Goal: Information Seeking & Learning: Learn about a topic

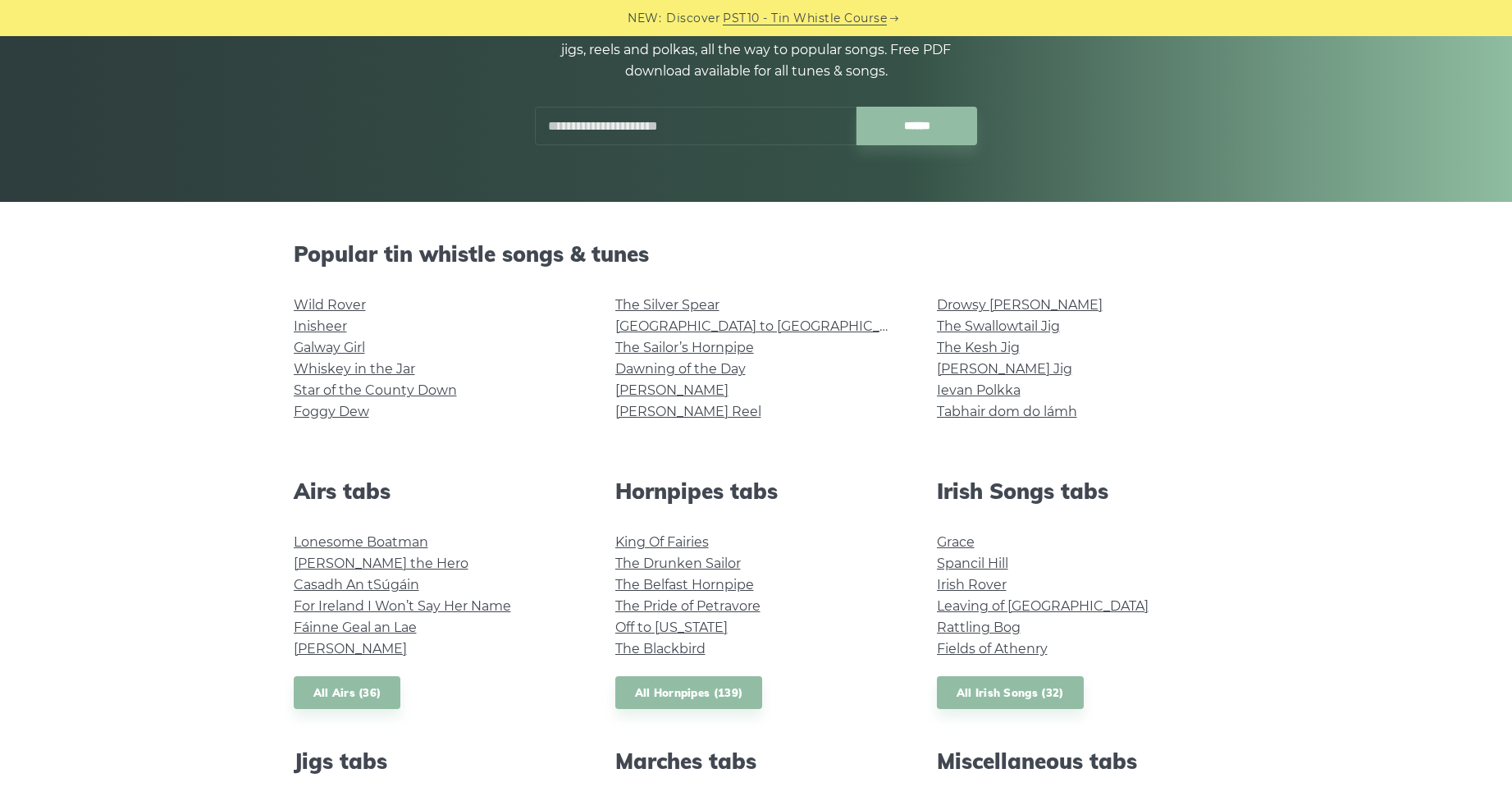
scroll to position [246, 0]
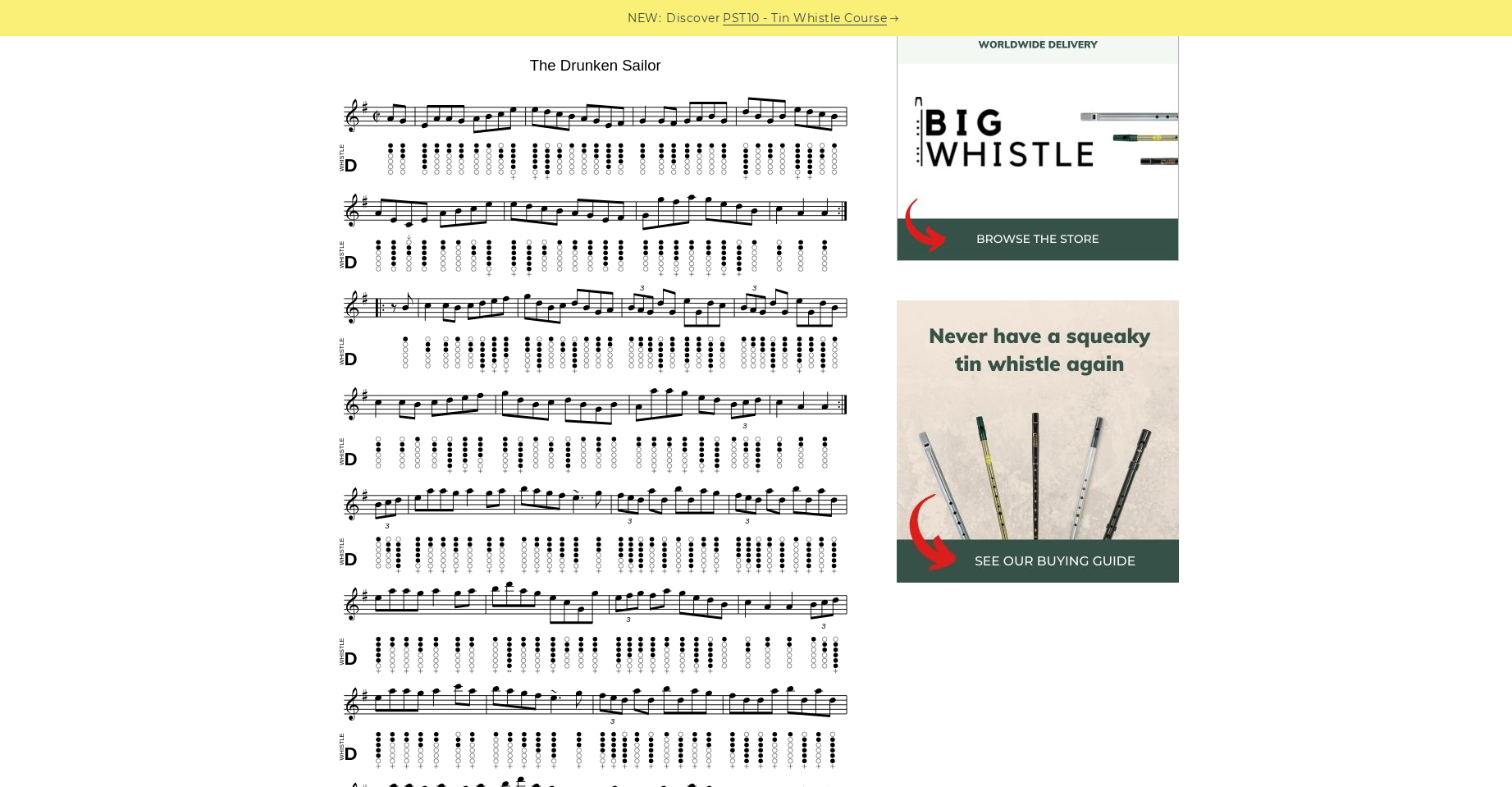
scroll to position [492, 0]
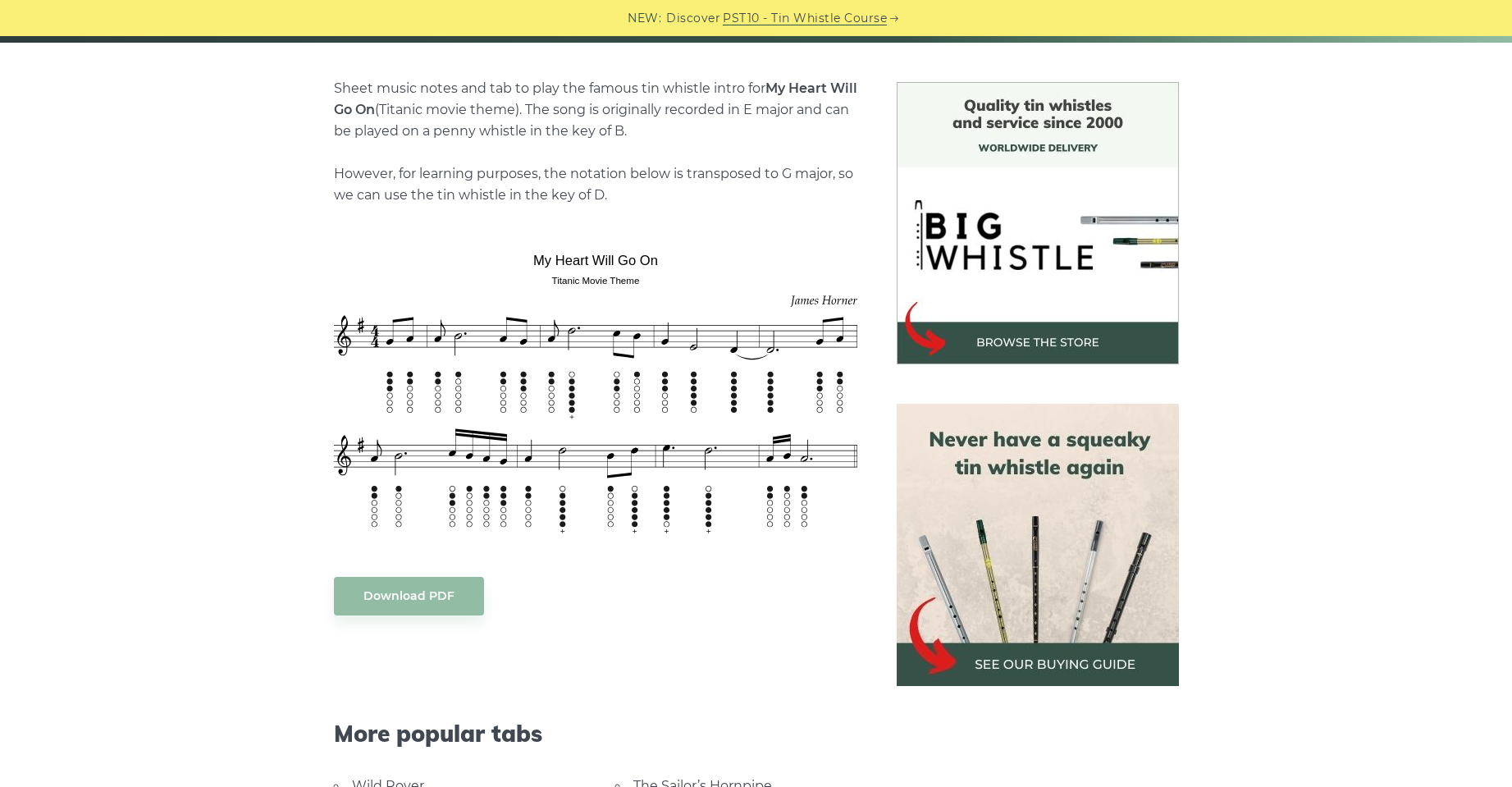
scroll to position [410, 0]
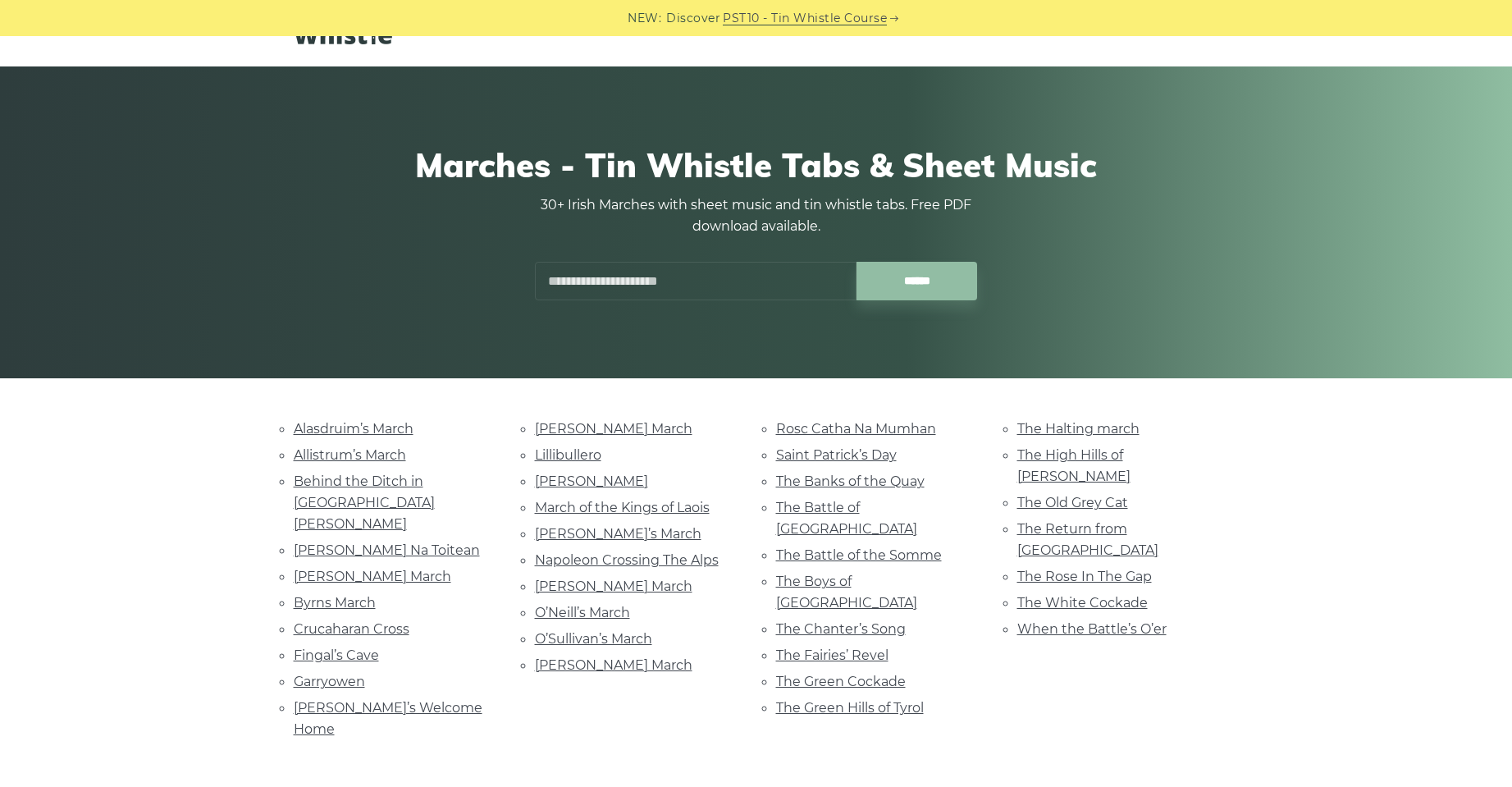
scroll to position [82, 0]
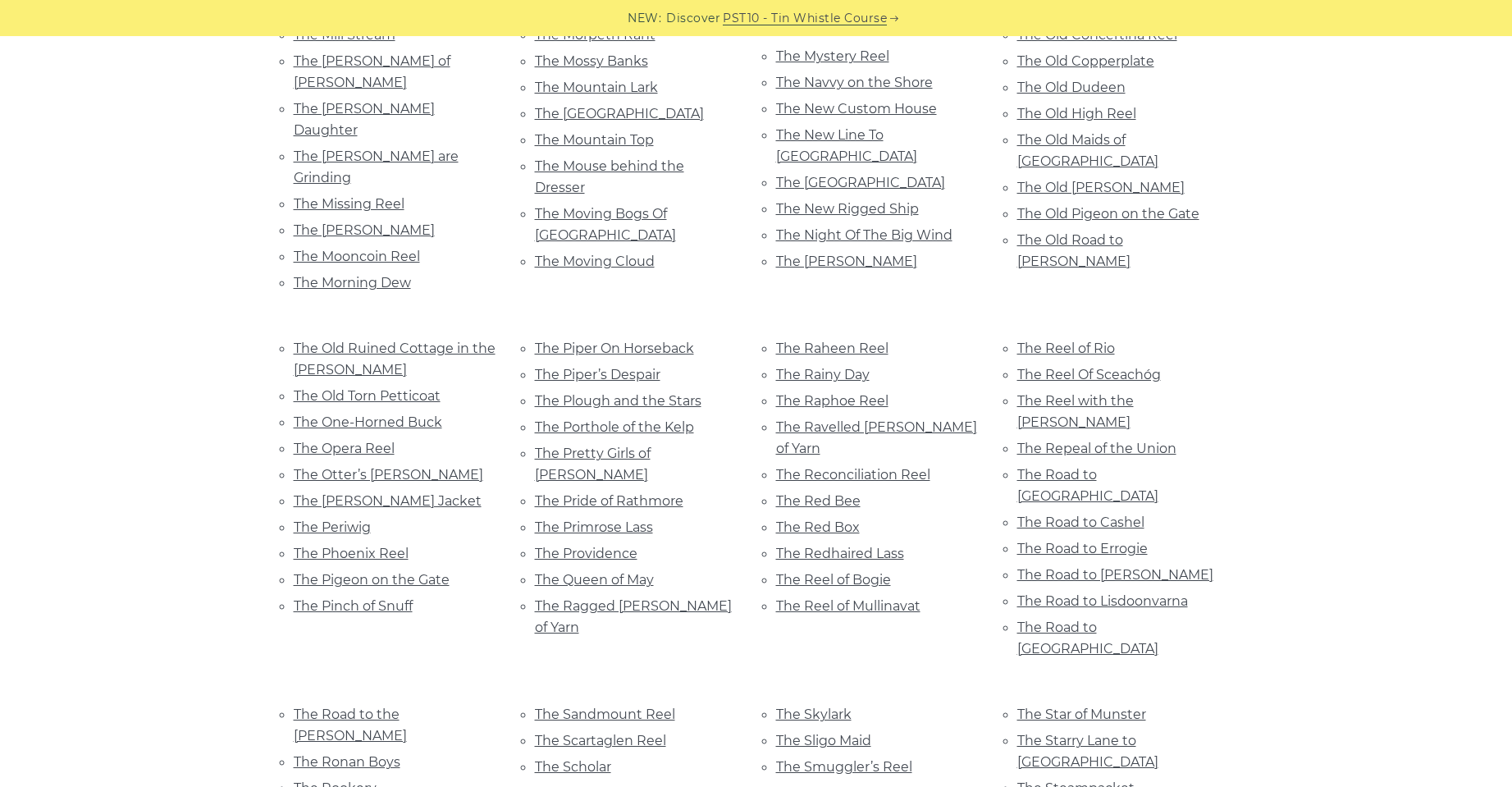
scroll to position [6316, 0]
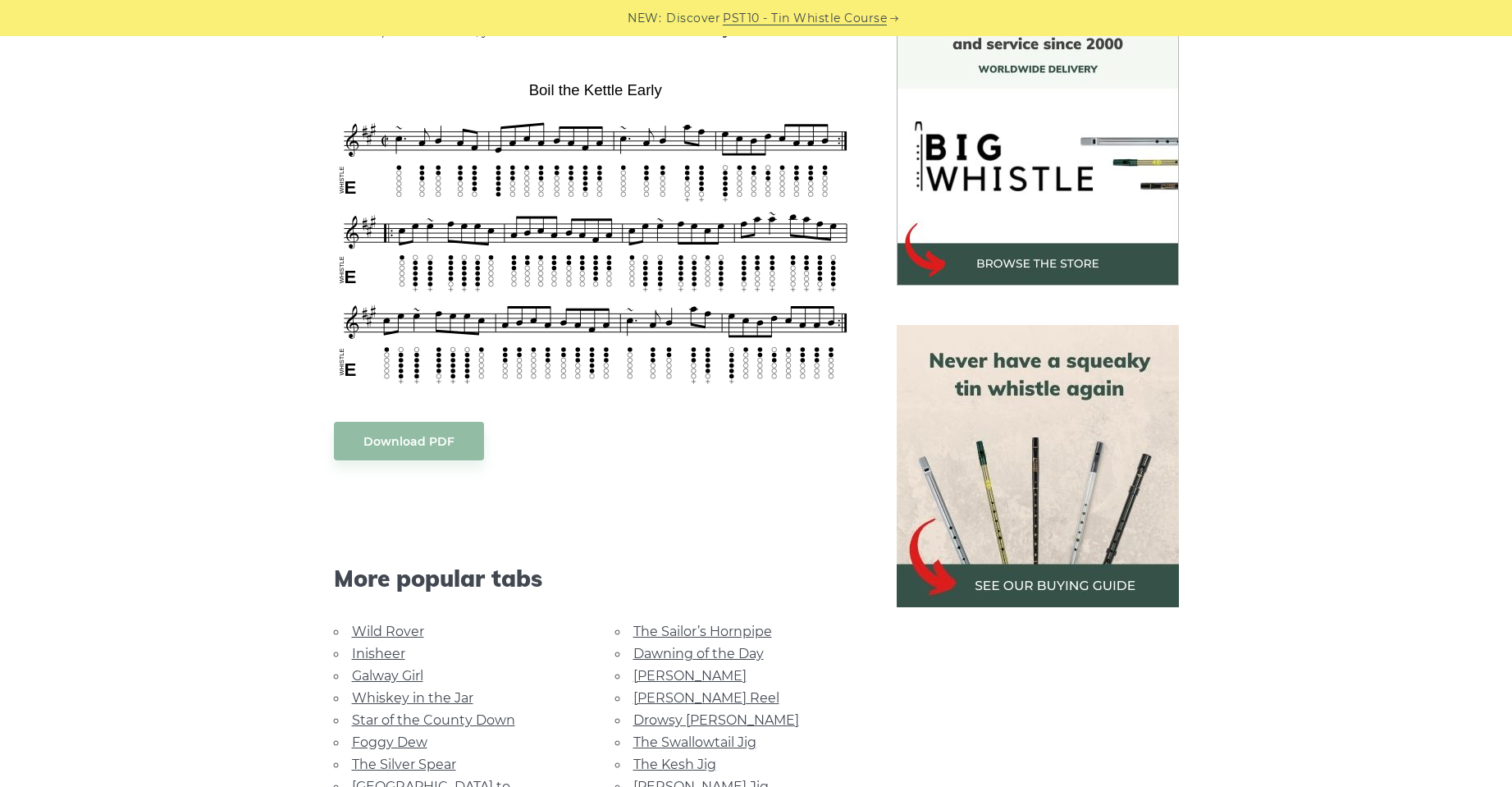
scroll to position [739, 0]
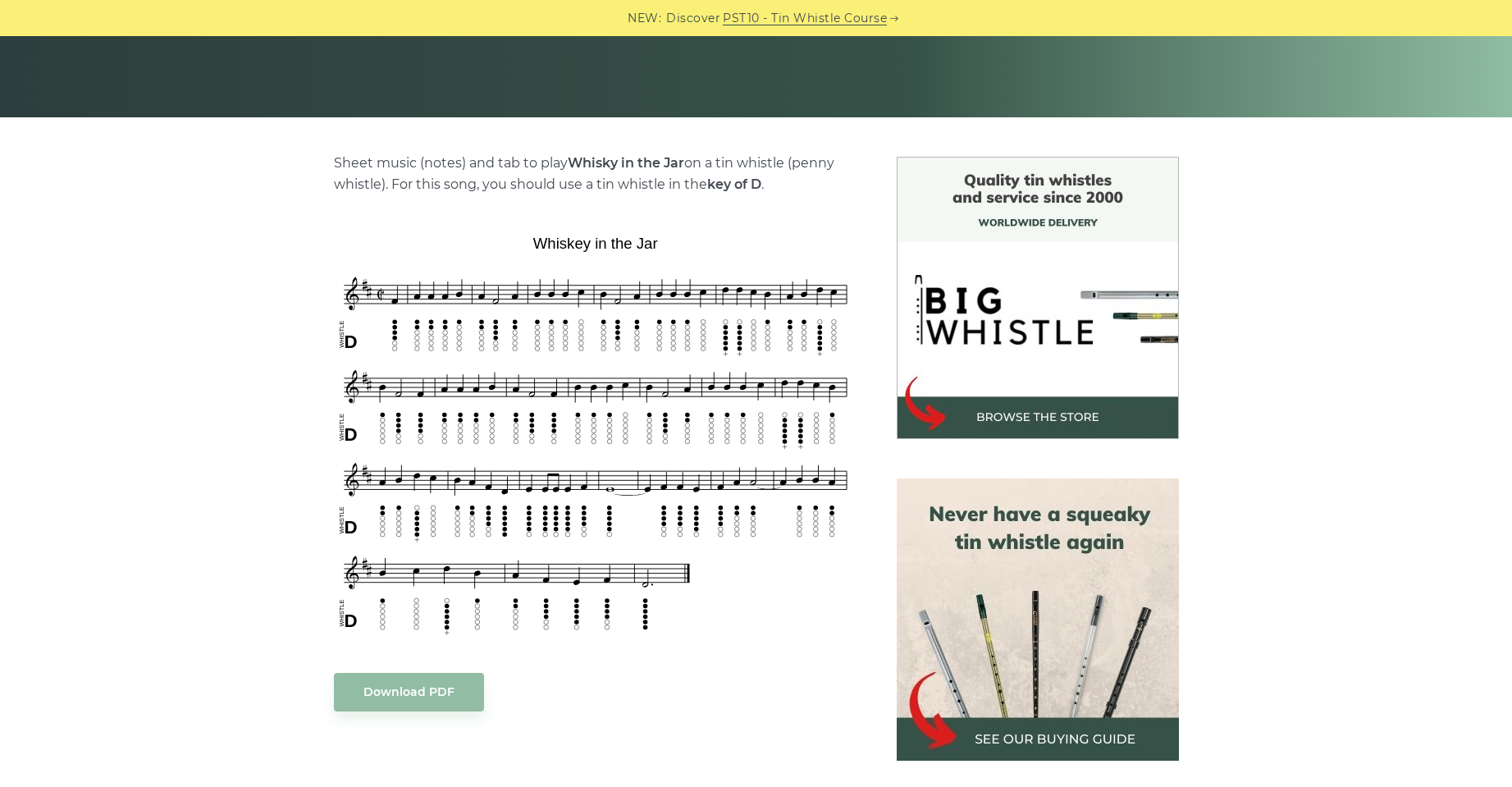
scroll to position [410, 0]
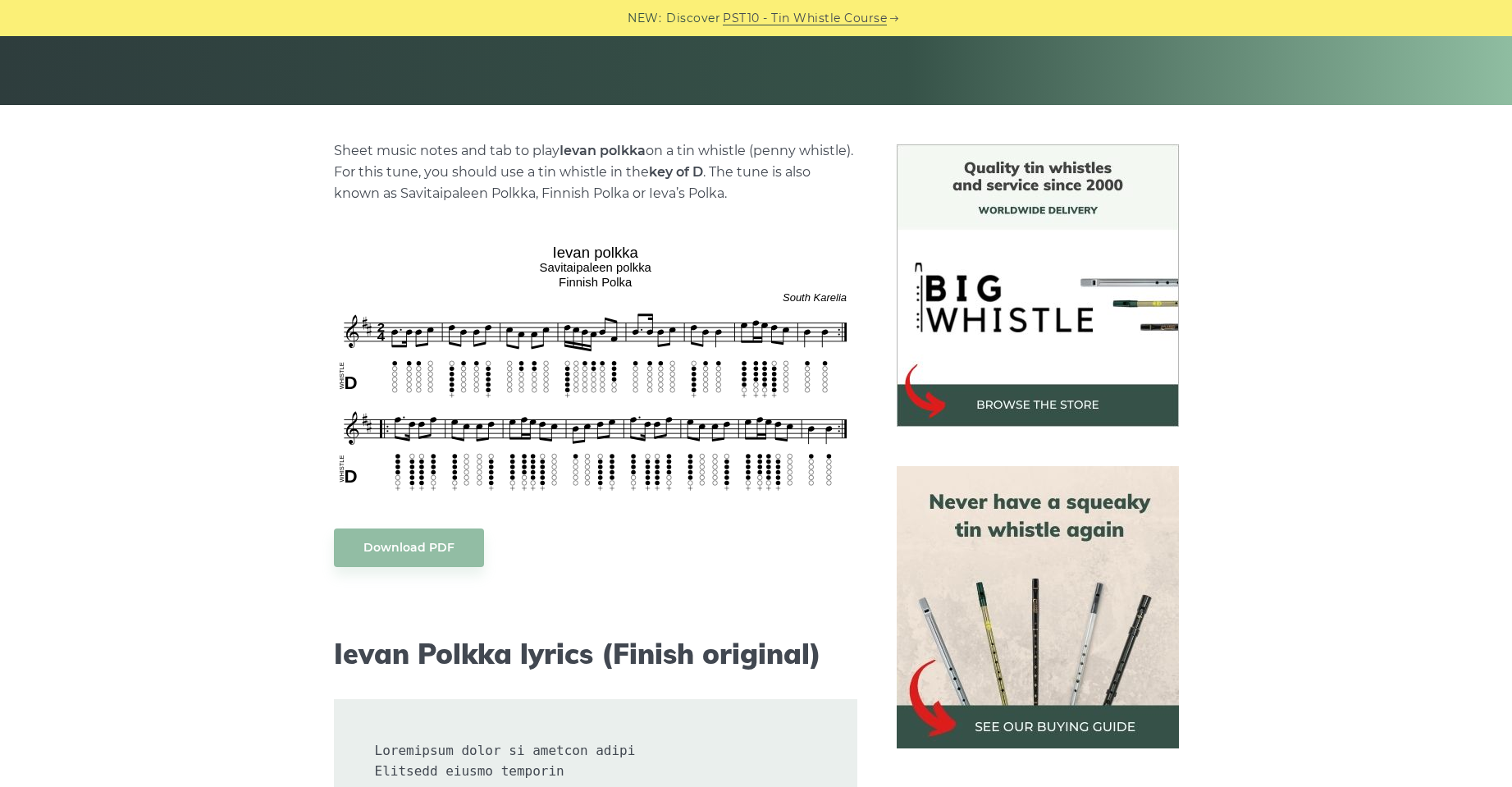
scroll to position [328, 0]
